Goal: Information Seeking & Learning: Learn about a topic

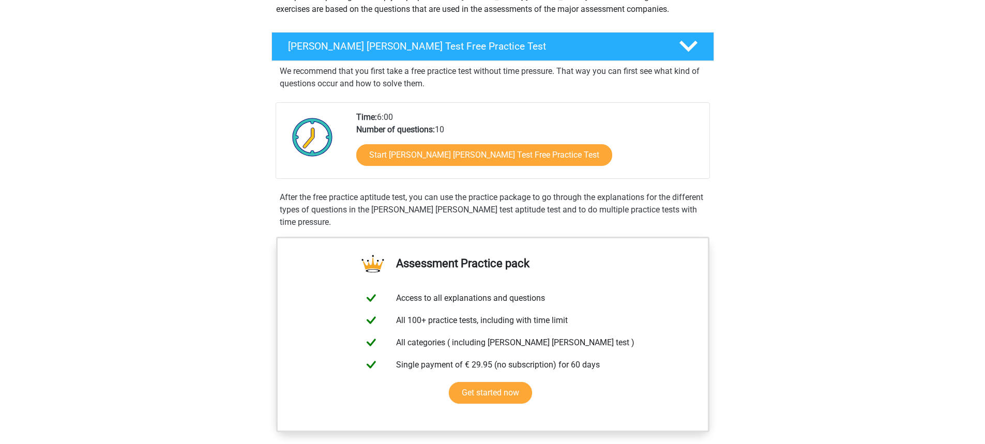
scroll to position [155, 0]
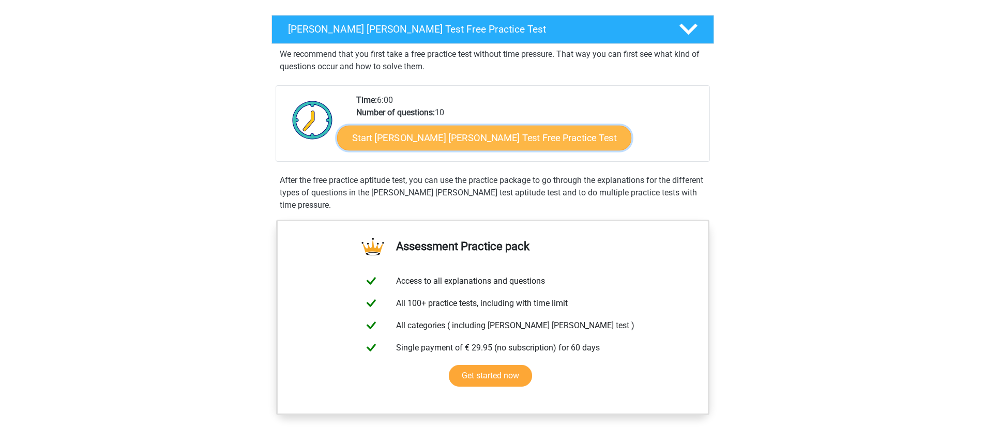
click at [449, 135] on link "Start Watson Glaser Test Free Practice Test" at bounding box center [484, 138] width 294 height 25
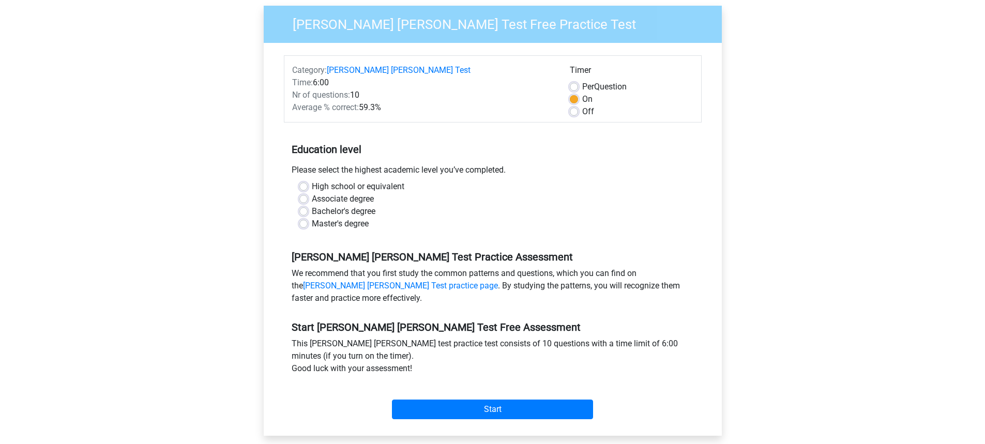
scroll to position [103, 0]
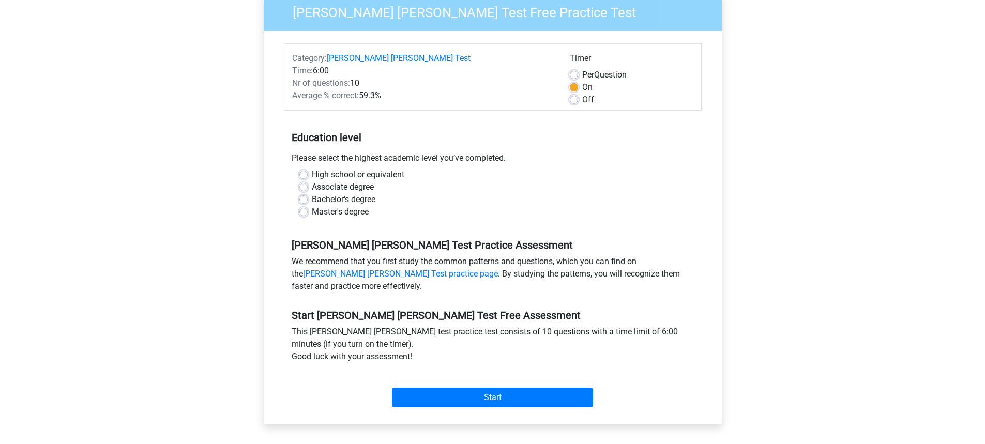
click at [355, 193] on label "Bachelor's degree" at bounding box center [344, 199] width 64 height 12
click at [308, 193] on input "Bachelor's degree" at bounding box center [303, 198] width 8 height 10
radio input "true"
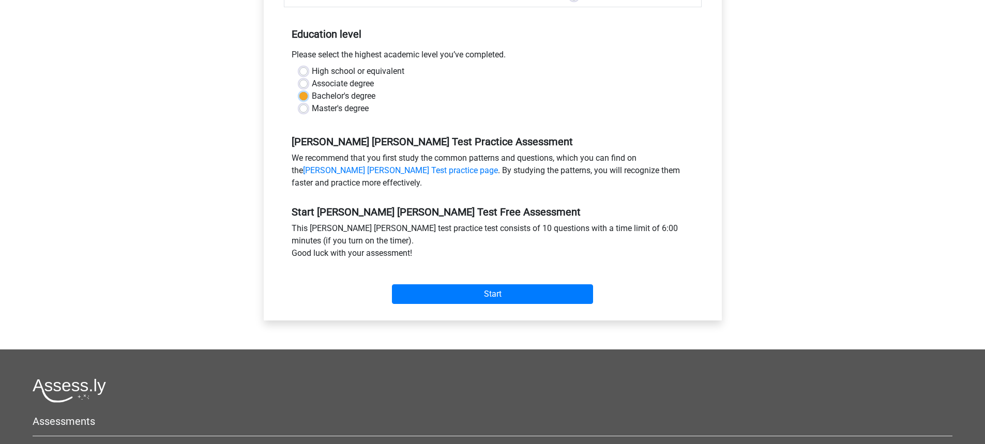
scroll to position [259, 0]
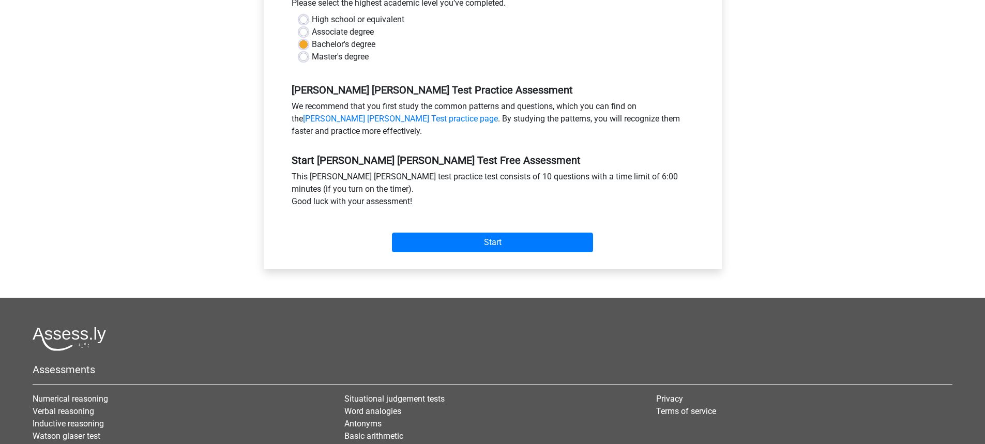
click at [442, 219] on div "Start" at bounding box center [493, 234] width 418 height 36
click at [471, 233] on input "Start" at bounding box center [492, 243] width 201 height 20
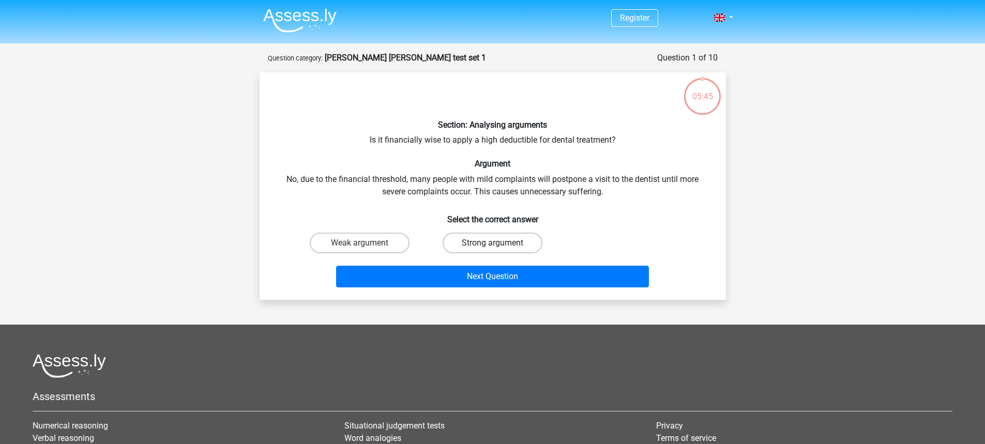
click at [490, 240] on label "Strong argument" at bounding box center [493, 243] width 100 height 21
click at [492, 243] on input "Strong argument" at bounding box center [495, 246] width 7 height 7
radio input "true"
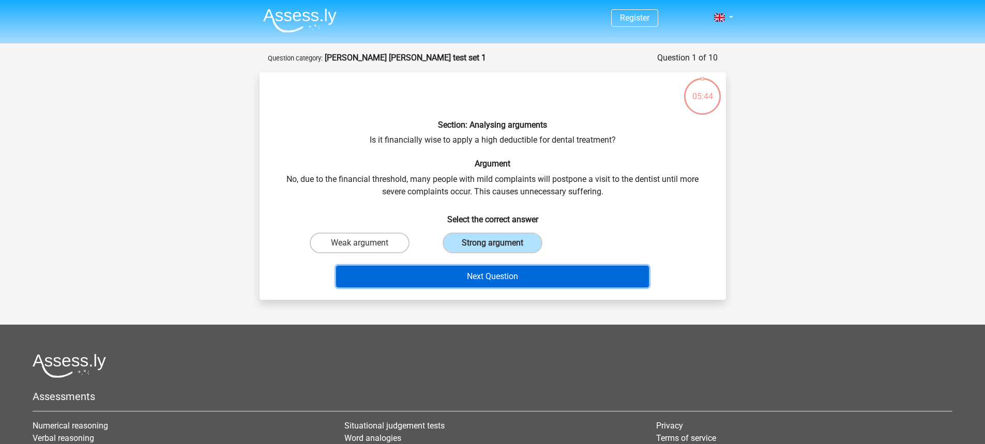
click at [512, 277] on button "Next Question" at bounding box center [492, 277] width 313 height 22
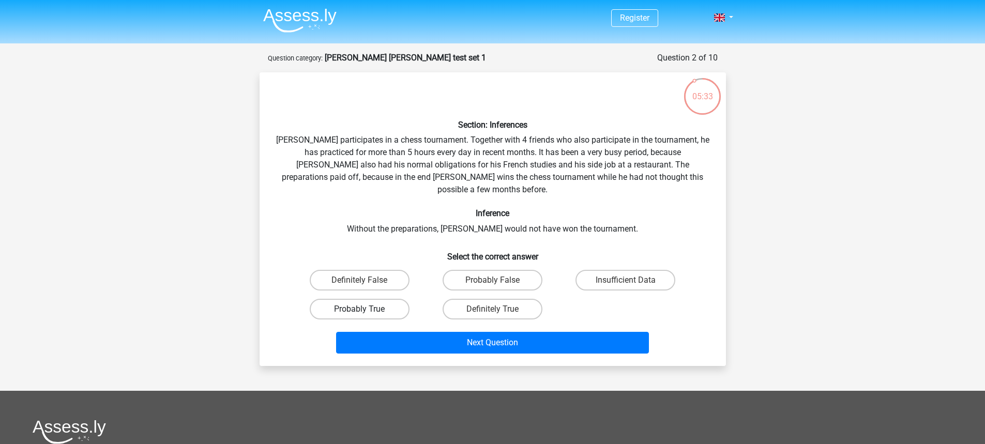
click at [382, 299] on label "Probably True" at bounding box center [360, 309] width 100 height 21
click at [366, 309] on input "Probably True" at bounding box center [362, 312] width 7 height 7
radio input "true"
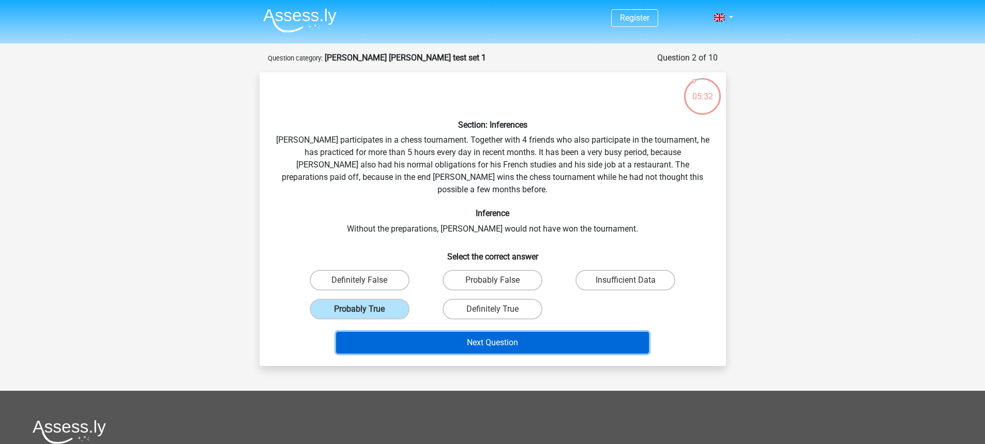
click at [483, 332] on button "Next Question" at bounding box center [492, 343] width 313 height 22
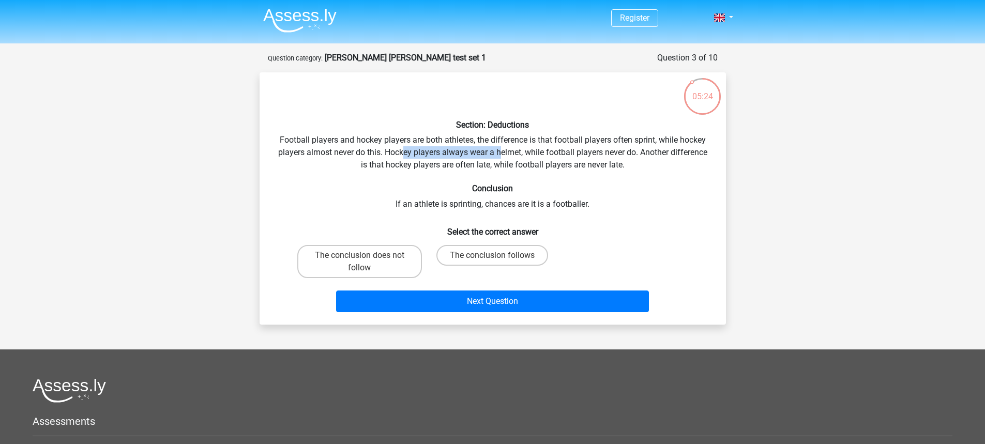
drag, startPoint x: 403, startPoint y: 153, endPoint x: 507, endPoint y: 151, distance: 104.0
click at [505, 151] on div "Section: Deductions Football players and hockey players are both athletes, the …" at bounding box center [493, 199] width 458 height 236
click at [530, 151] on div "Section: Deductions Football players and hockey players are both athletes, the …" at bounding box center [493, 199] width 458 height 236
click at [394, 260] on label "The conclusion does not follow" at bounding box center [359, 261] width 125 height 33
click at [366, 260] on input "The conclusion does not follow" at bounding box center [362, 258] width 7 height 7
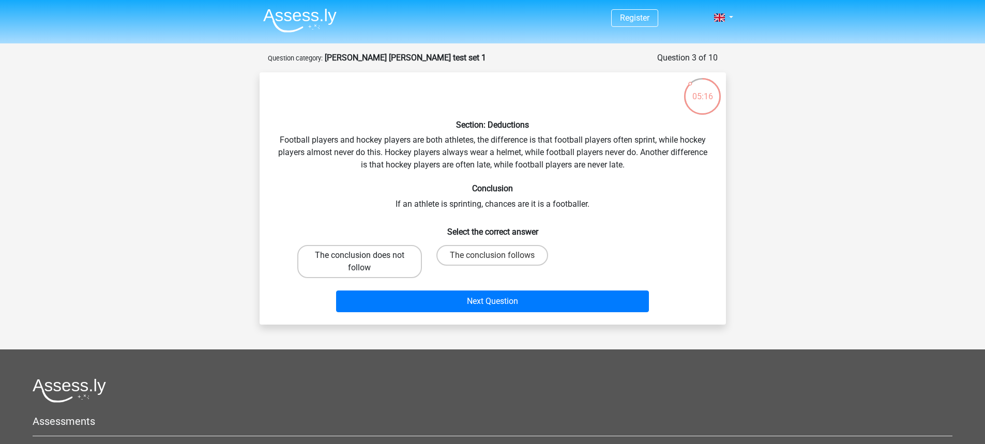
radio input "true"
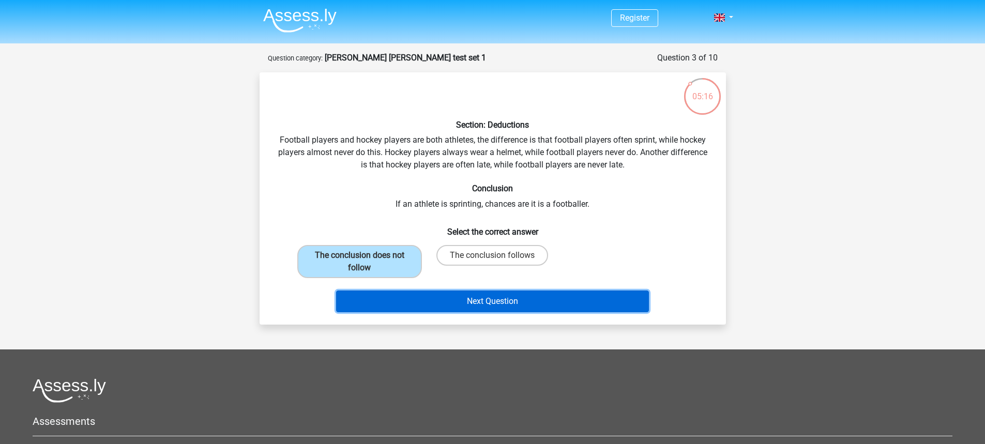
click at [458, 293] on button "Next Question" at bounding box center [492, 302] width 313 height 22
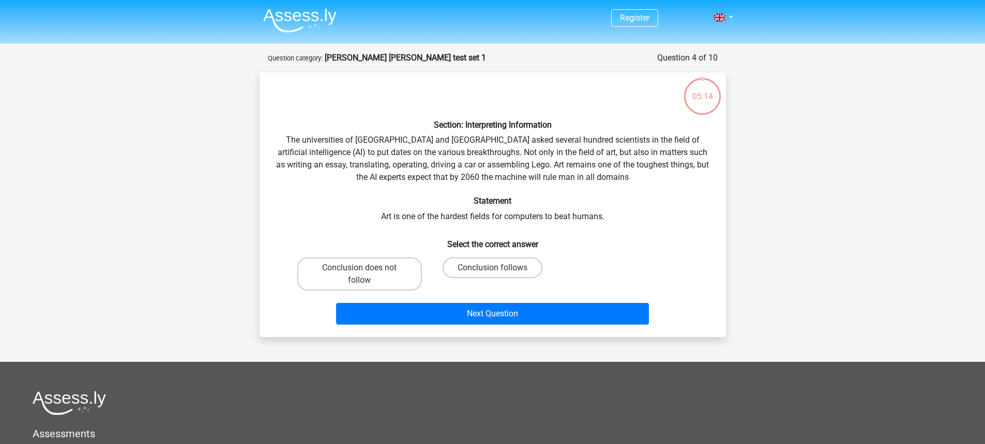
scroll to position [52, 0]
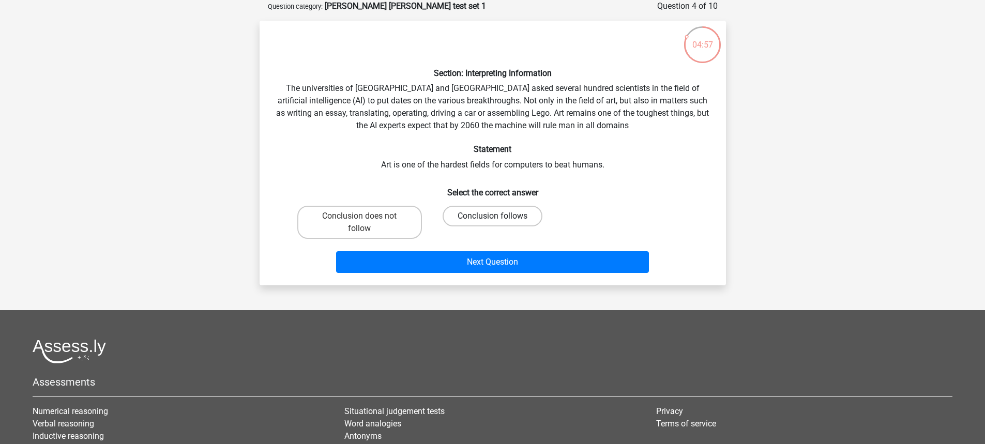
click at [472, 213] on label "Conclusion follows" at bounding box center [493, 216] width 100 height 21
click at [492, 216] on input "Conclusion follows" at bounding box center [495, 219] width 7 height 7
radio input "true"
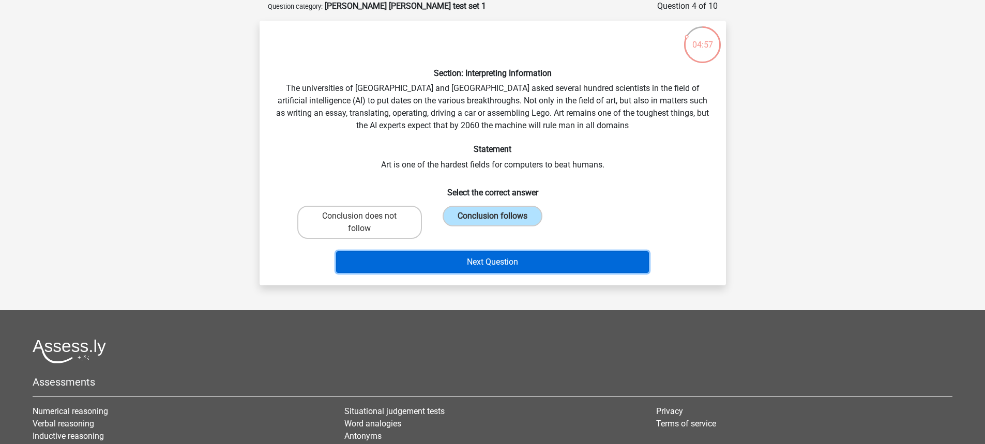
click at [509, 273] on button "Next Question" at bounding box center [492, 262] width 313 height 22
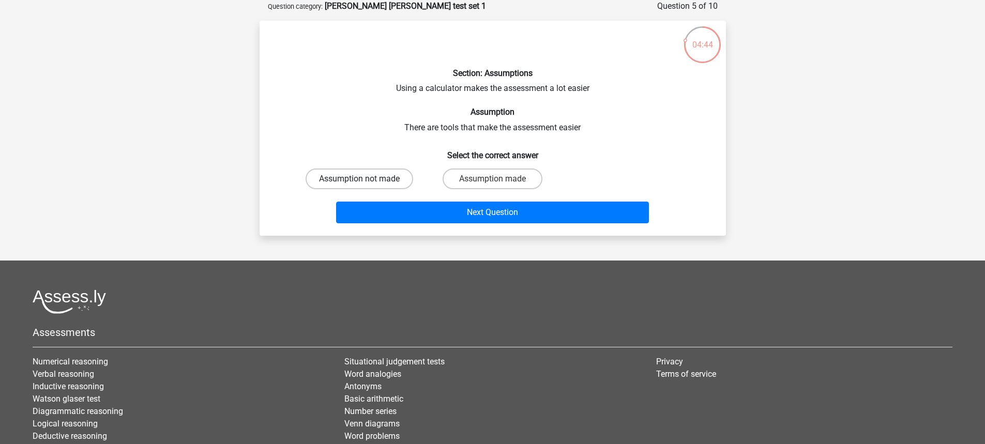
click at [392, 179] on label "Assumption not made" at bounding box center [360, 179] width 108 height 21
click at [366, 179] on input "Assumption not made" at bounding box center [362, 182] width 7 height 7
radio input "true"
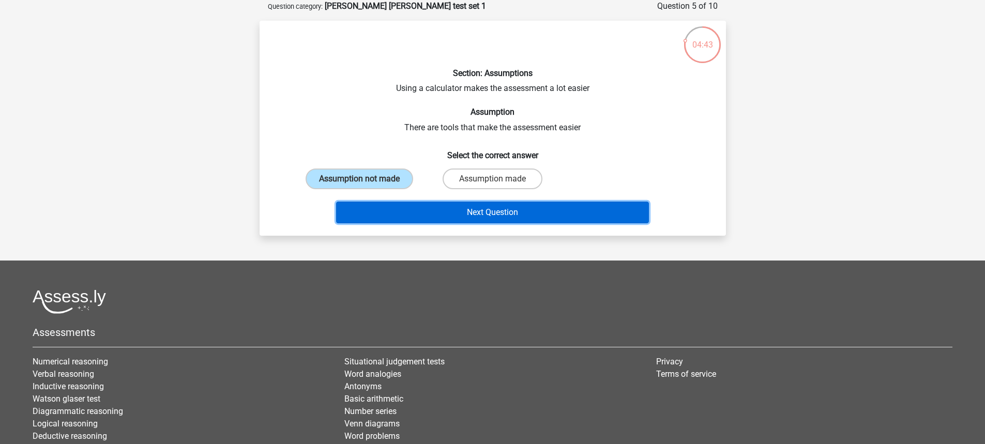
click at [451, 214] on button "Next Question" at bounding box center [492, 213] width 313 height 22
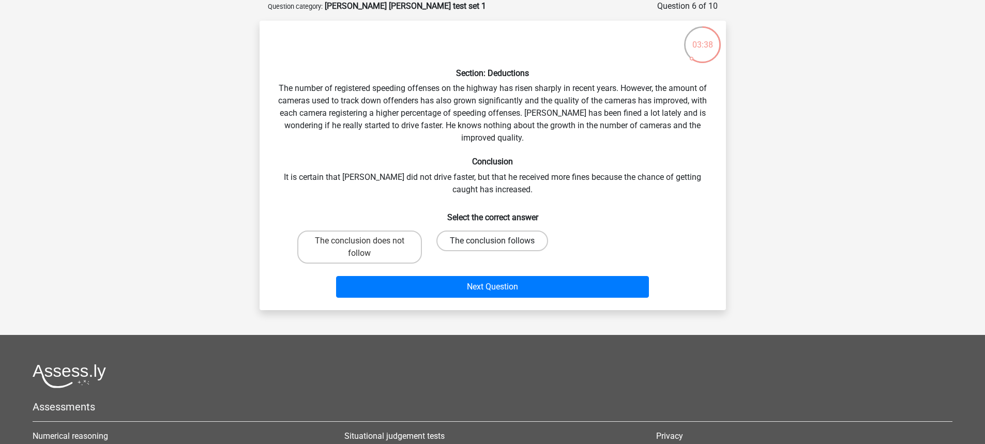
click at [505, 241] on label "The conclusion follows" at bounding box center [492, 241] width 112 height 21
click at [499, 241] on input "The conclusion follows" at bounding box center [495, 244] width 7 height 7
radio input "true"
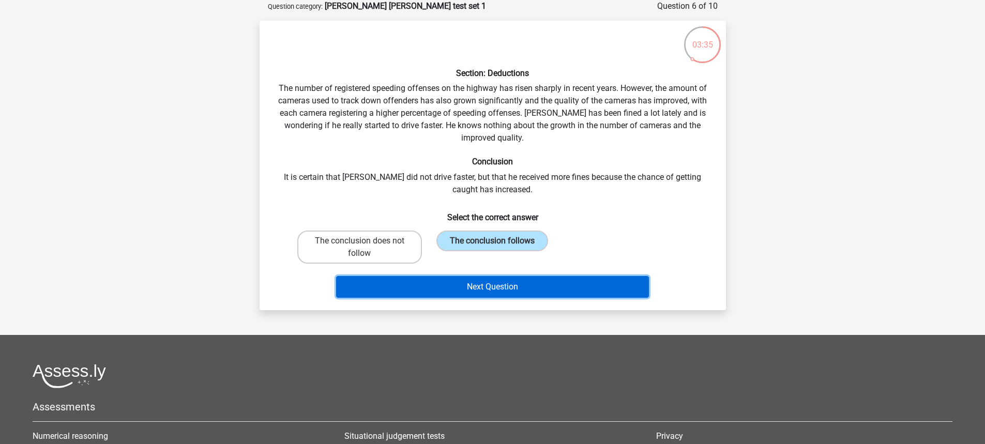
click at [535, 286] on button "Next Question" at bounding box center [492, 287] width 313 height 22
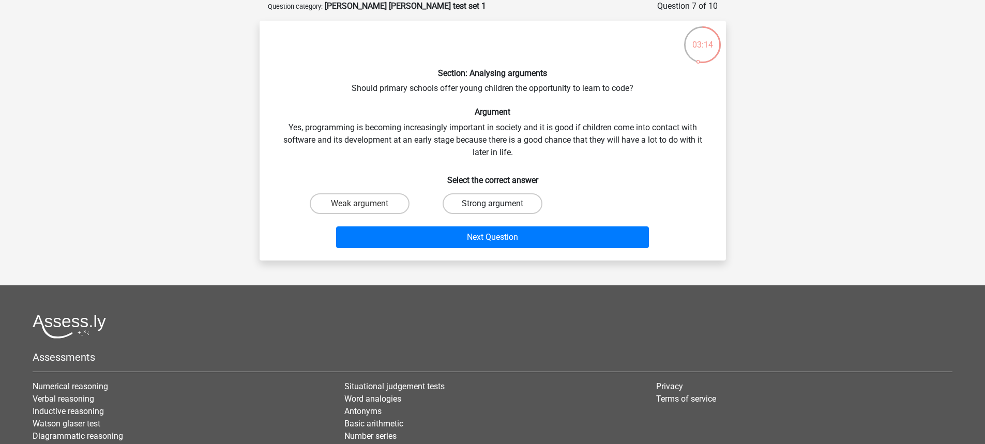
click at [487, 199] on label "Strong argument" at bounding box center [493, 203] width 100 height 21
click at [492, 204] on input "Strong argument" at bounding box center [495, 207] width 7 height 7
radio input "true"
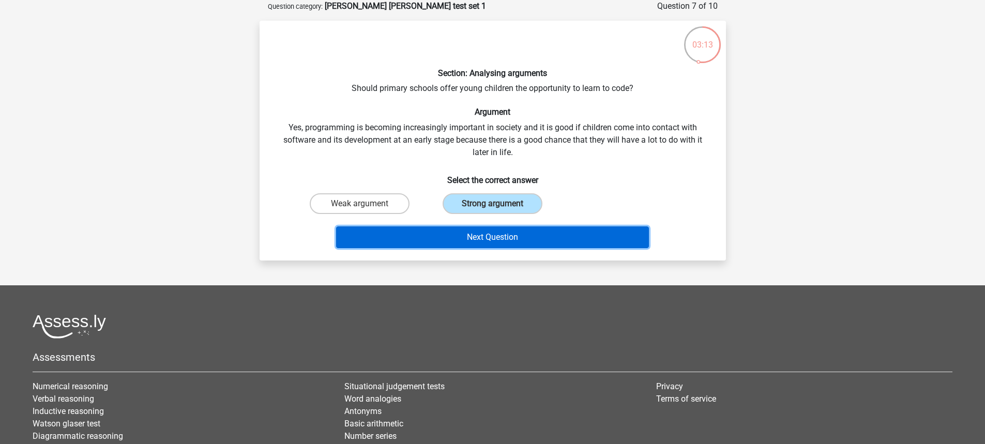
click at [503, 234] on button "Next Question" at bounding box center [492, 237] width 313 height 22
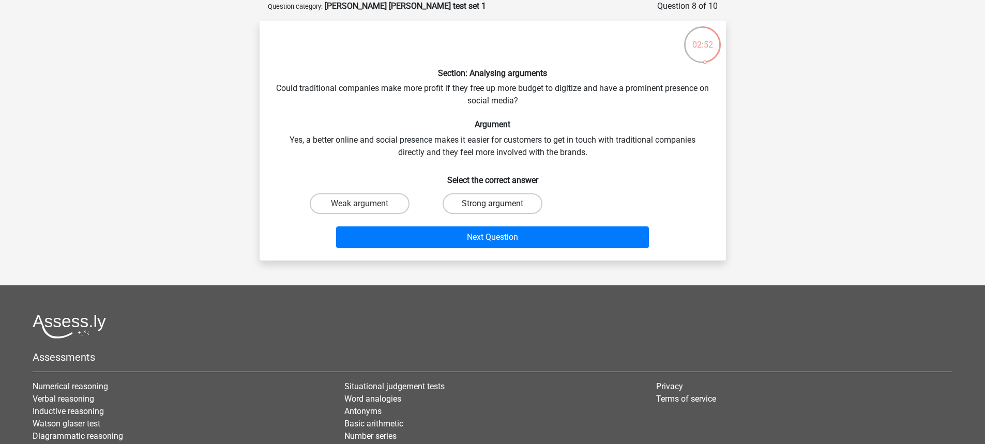
click at [494, 200] on label "Strong argument" at bounding box center [493, 203] width 100 height 21
click at [494, 204] on input "Strong argument" at bounding box center [495, 207] width 7 height 7
radio input "true"
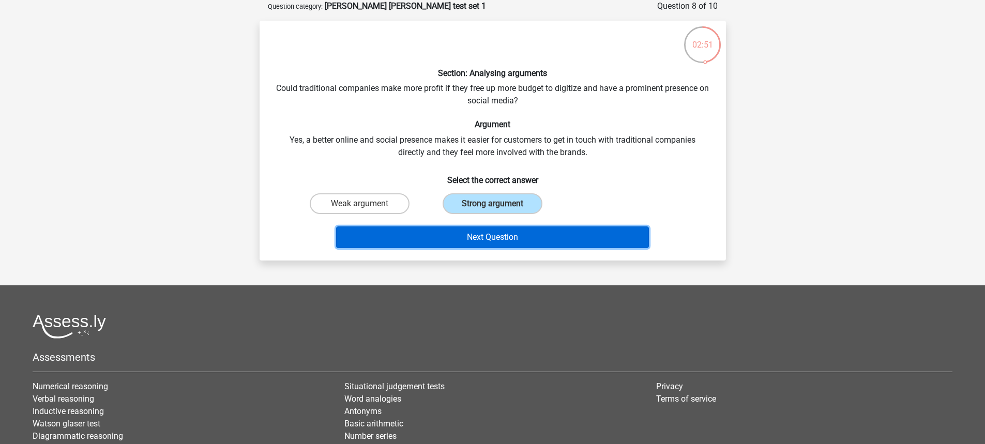
click at [503, 237] on button "Next Question" at bounding box center [492, 237] width 313 height 22
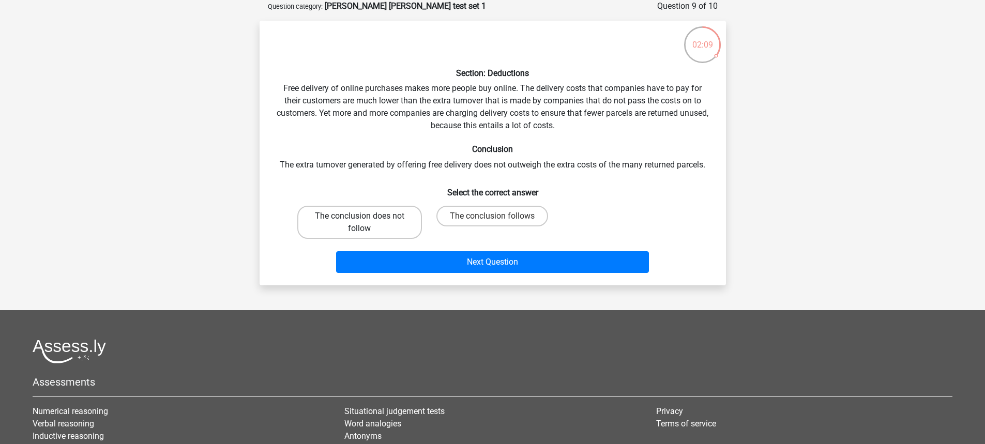
click at [356, 222] on label "The conclusion does not follow" at bounding box center [359, 222] width 125 height 33
click at [359, 222] on input "The conclusion does not follow" at bounding box center [362, 219] width 7 height 7
radio input "true"
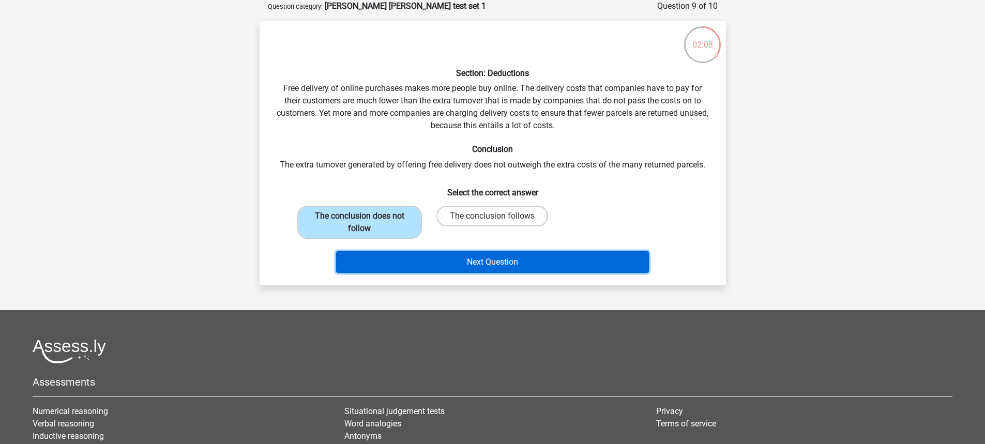
click at [462, 258] on button "Next Question" at bounding box center [492, 262] width 313 height 22
